Goal: Task Accomplishment & Management: Manage account settings

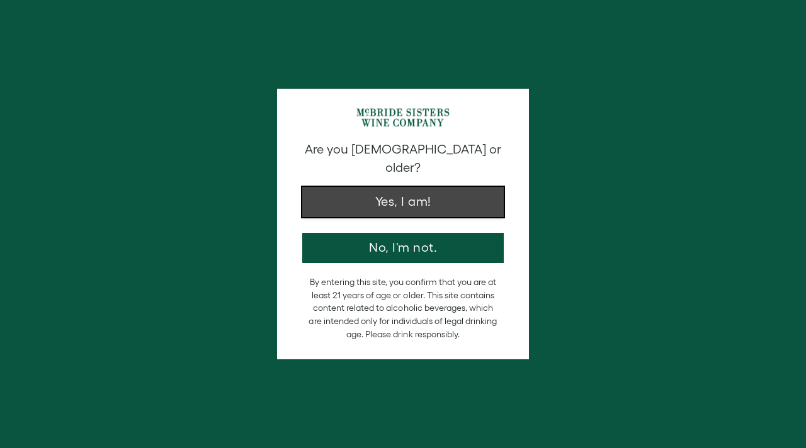
click at [437, 189] on button "Yes, I am!" at bounding box center [403, 202] width 202 height 30
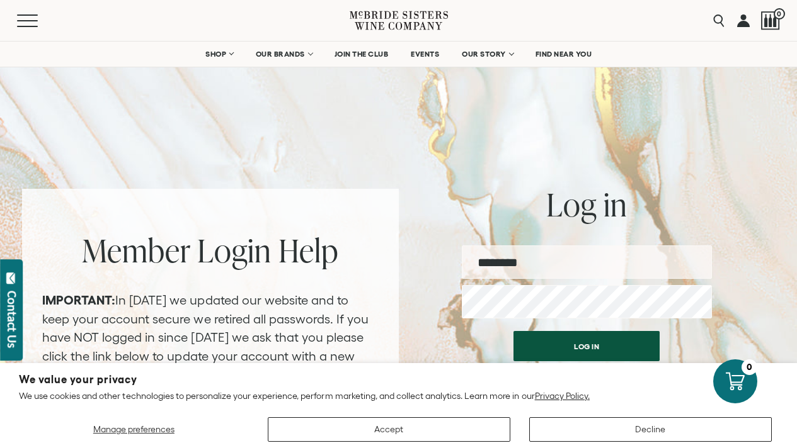
scroll to position [16, 0]
click at [423, 442] on section "We value your privacy We use cookies and other technologies to personalize your…" at bounding box center [398, 405] width 797 height 85
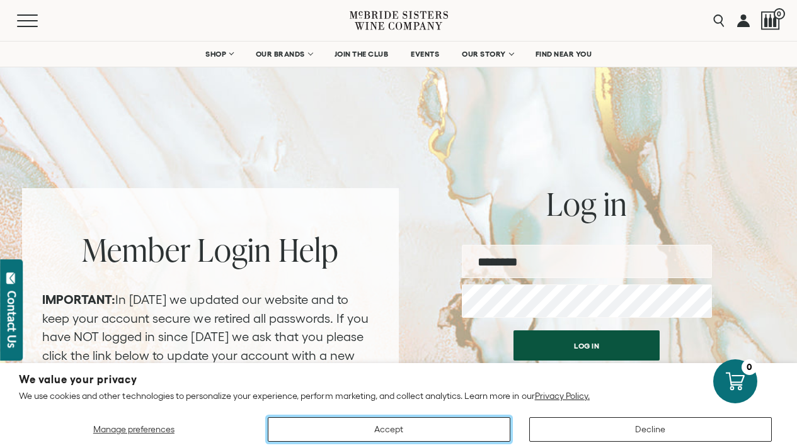
click at [425, 436] on button "Accept" at bounding box center [389, 430] width 243 height 25
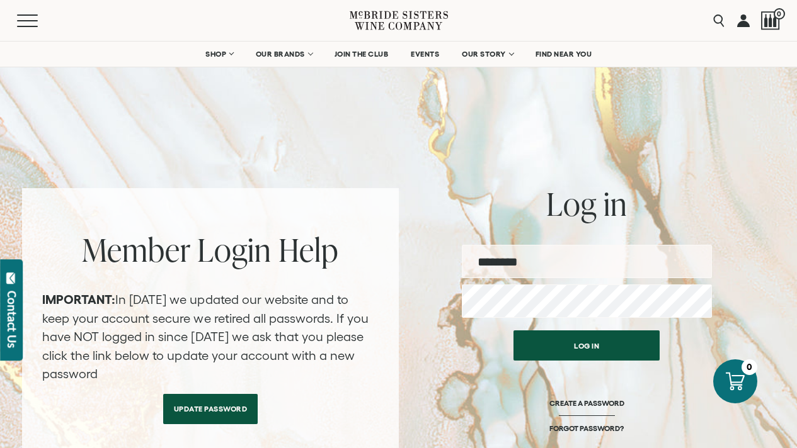
click at [565, 234] on div "Log in Username Password Log in CREATE A PASSWORD FORGOT PASSWORD?" at bounding box center [587, 329] width 250 height 282
click at [545, 260] on input "email" at bounding box center [587, 261] width 250 height 33
click at [544, 263] on input "email" at bounding box center [587, 261] width 250 height 33
click at [495, 264] on input "email" at bounding box center [587, 261] width 250 height 33
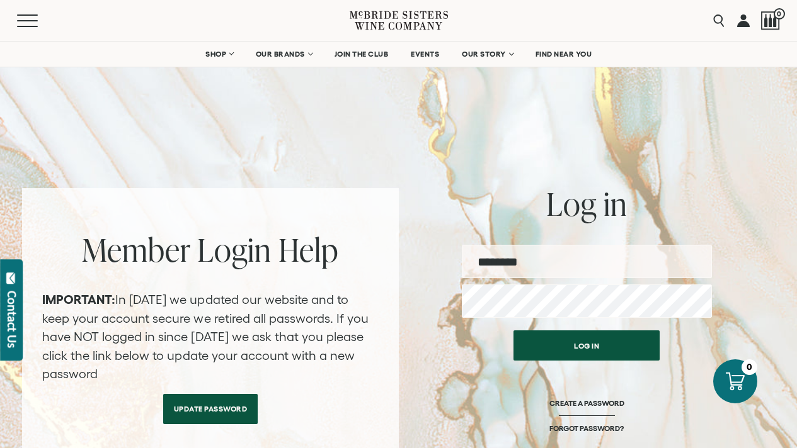
click at [495, 264] on input "email" at bounding box center [587, 261] width 250 height 33
click at [488, 271] on input "email" at bounding box center [587, 261] width 250 height 33
type input "****"
